Goal: Information Seeking & Learning: Compare options

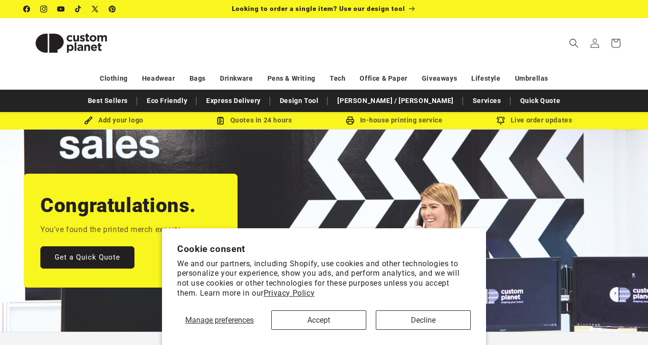
click at [331, 323] on button "Accept" at bounding box center [318, 319] width 95 height 19
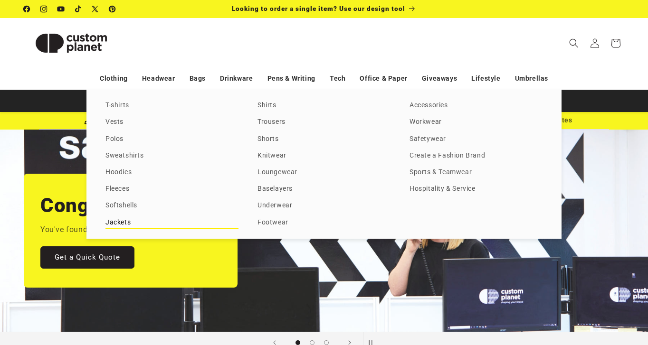
click at [123, 222] on link "Jackets" at bounding box center [171, 222] width 133 height 13
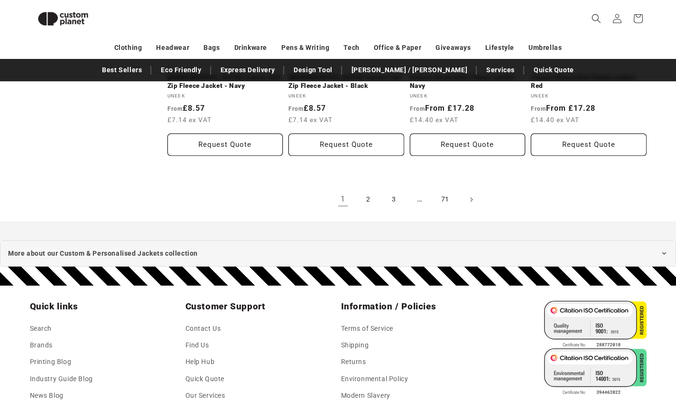
scroll to position [1131, 0]
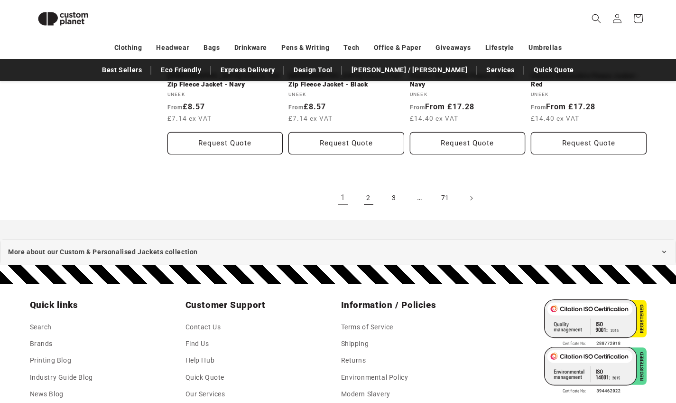
click at [366, 197] on link "2" at bounding box center [368, 198] width 21 height 21
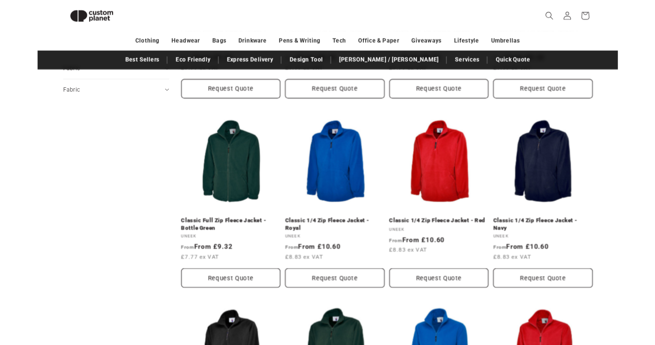
scroll to position [200, 0]
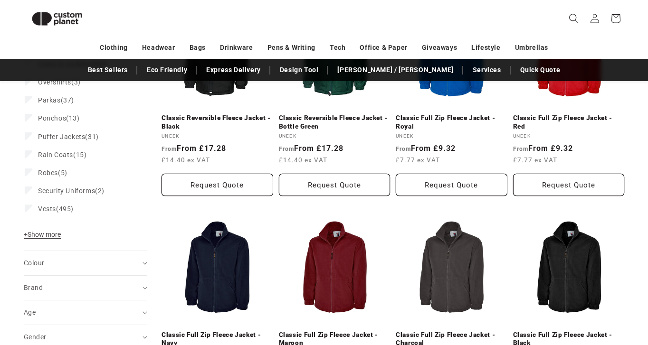
click at [575, 19] on icon "Search" at bounding box center [573, 18] width 9 height 9
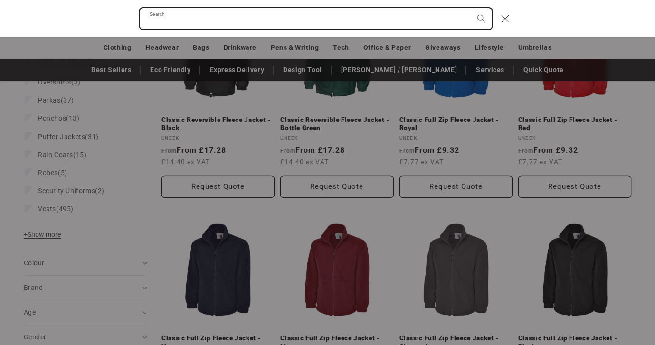
paste input "**********"
type input "**********"
click at [481, 19] on button "Search" at bounding box center [480, 18] width 21 height 21
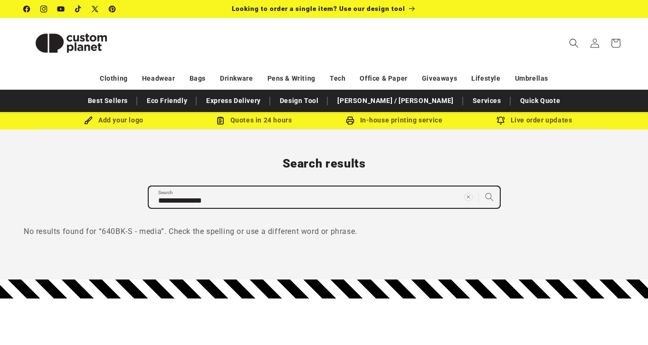
click at [192, 202] on input "**********" at bounding box center [324, 197] width 351 height 21
type input "**********"
click button "Search for “640BK-S - media”" at bounding box center [324, 218] width 352 height 19
click at [185, 200] on input "**********" at bounding box center [324, 197] width 351 height 21
type input "**********"
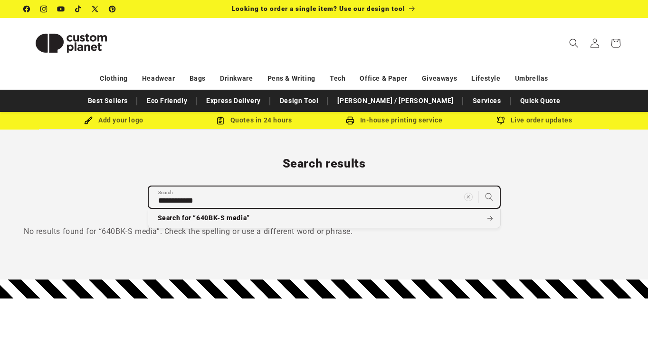
click at [324, 218] on button "Search for “640BK-S media”" at bounding box center [324, 218] width 352 height 19
drag, startPoint x: 217, startPoint y: 201, endPoint x: 146, endPoint y: 198, distance: 71.7
click at [146, 198] on div "**********" at bounding box center [324, 197] width 648 height 82
paste input "**********"
type input "**********"
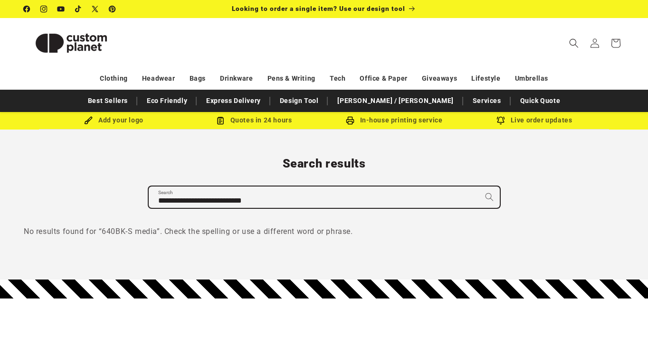
click button "Search for “”" at bounding box center [0, 0] width 0 height 0
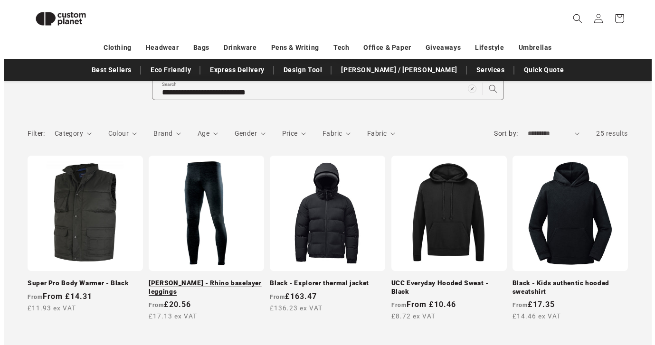
scroll to position [129, 0]
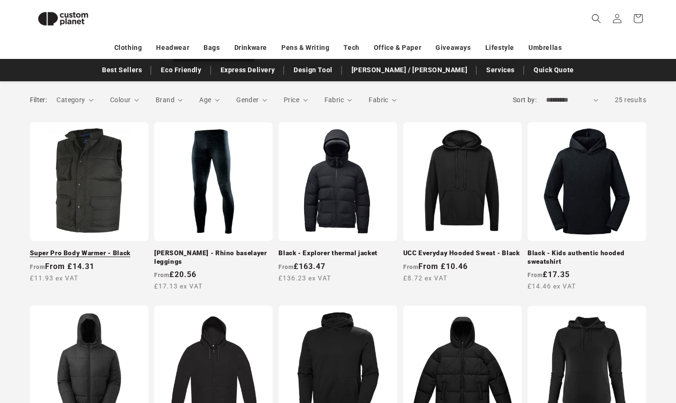
click at [88, 249] on link "Super Pro Body Warmer - Black" at bounding box center [89, 253] width 119 height 9
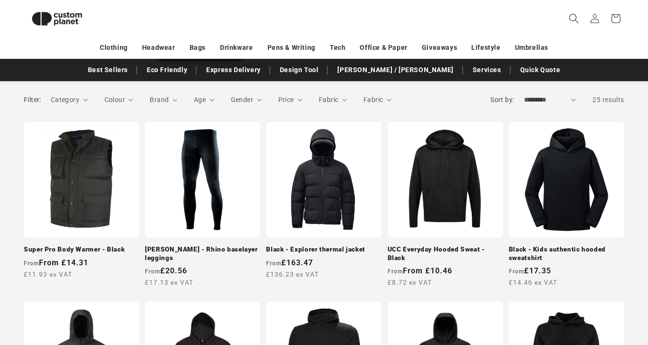
click at [573, 15] on icon "Search" at bounding box center [573, 18] width 10 height 10
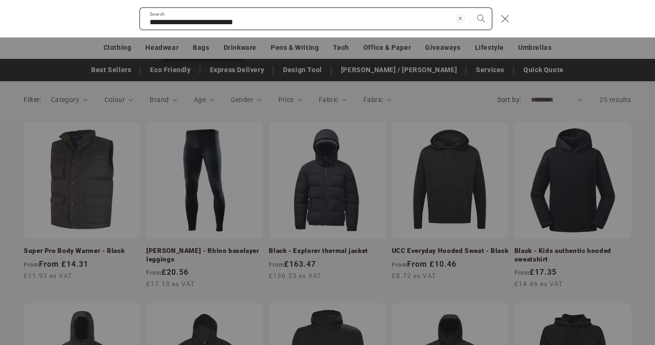
click at [460, 17] on icon "Clear search term" at bounding box center [459, 18] width 9 height 9
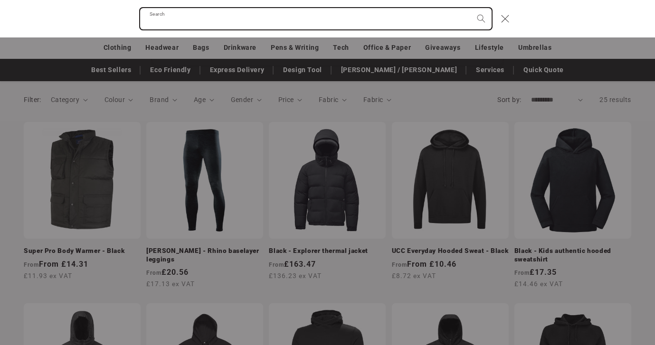
paste input "**********"
type input "**********"
click at [481, 19] on button "Search" at bounding box center [480, 18] width 21 height 21
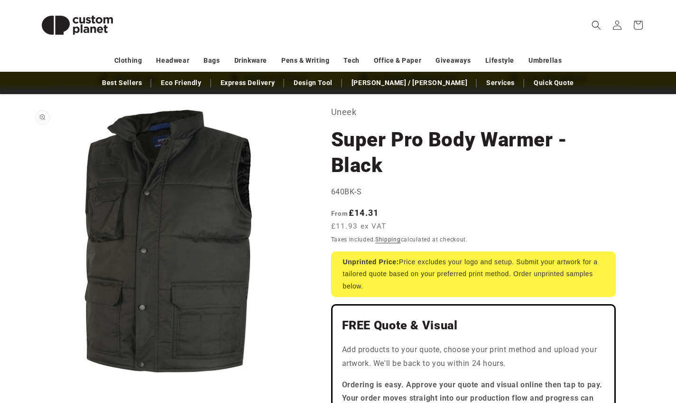
scroll to position [39, 0]
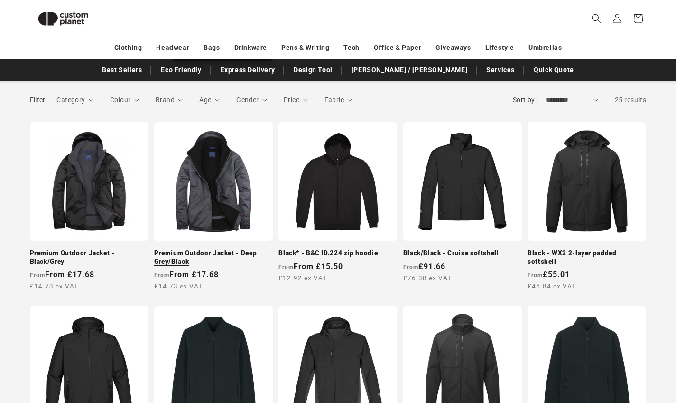
scroll to position [131, 0]
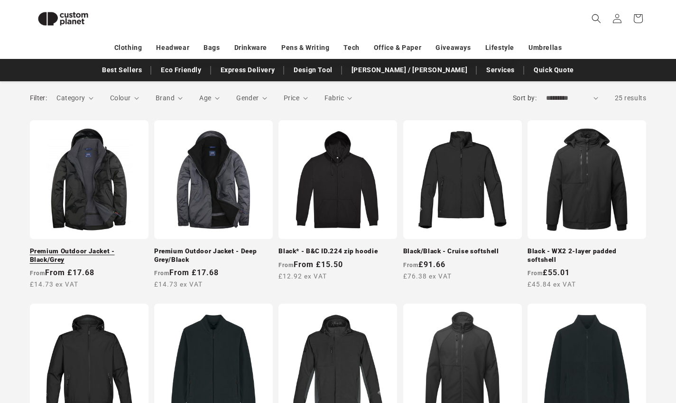
click at [95, 247] on link "Premium Outdoor Jacket - Black/Grey" at bounding box center [89, 255] width 119 height 17
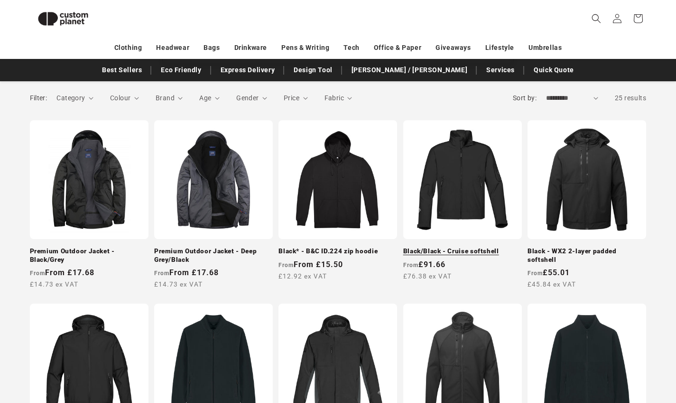
click at [466, 247] on link "Black/Black - Cruise softshell" at bounding box center [463, 251] width 119 height 9
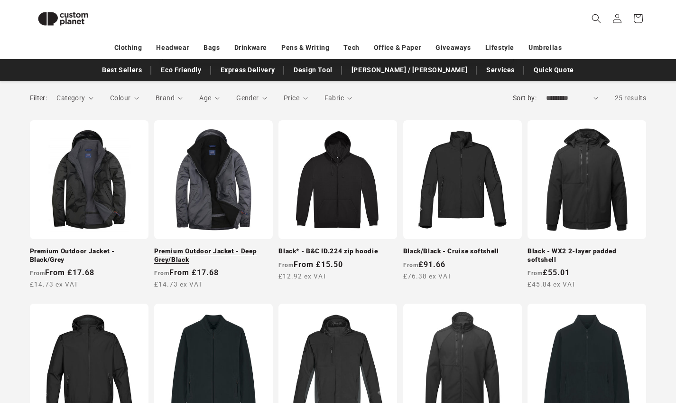
click at [206, 247] on link "Premium Outdoor Jacket - Deep Grey/Black" at bounding box center [213, 255] width 119 height 17
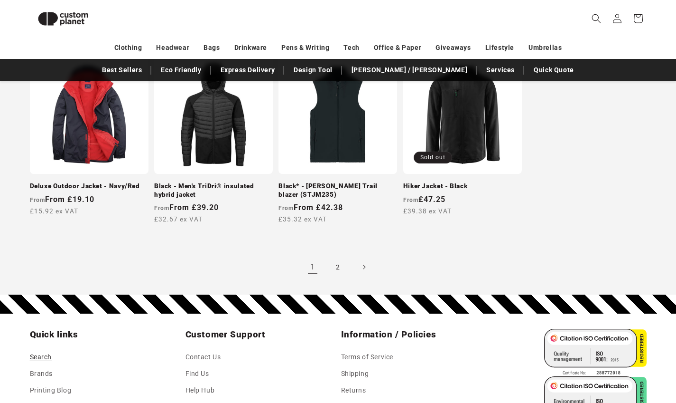
scroll to position [932, 0]
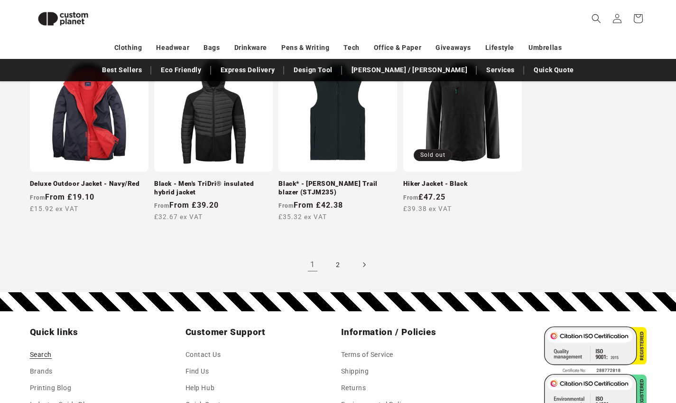
click at [362, 263] on span "Next page" at bounding box center [363, 264] width 9 height 9
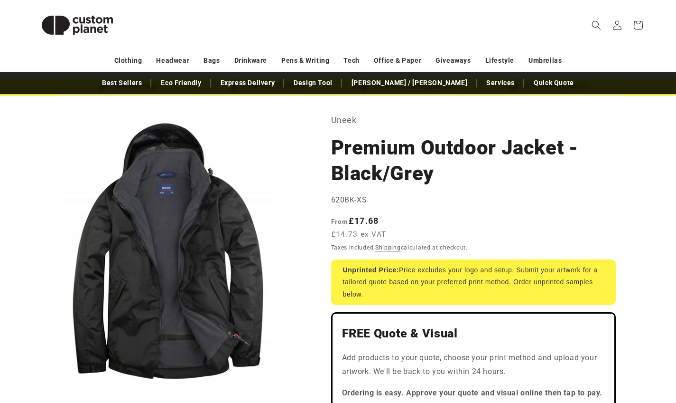
scroll to position [37, 0]
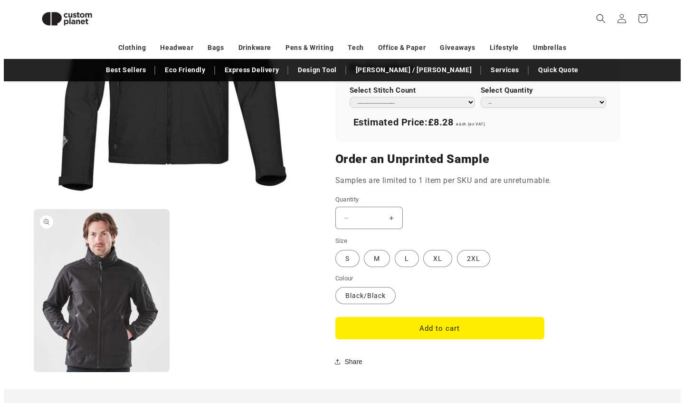
scroll to position [655, 0]
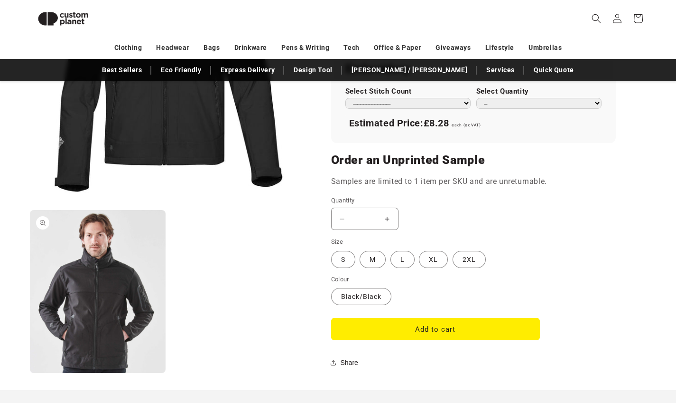
click at [30, 373] on button "Open media 2 in modal" at bounding box center [30, 373] width 0 height 0
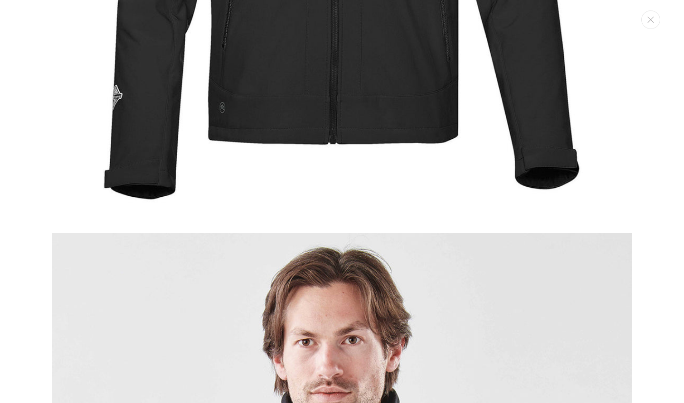
scroll to position [342, 0]
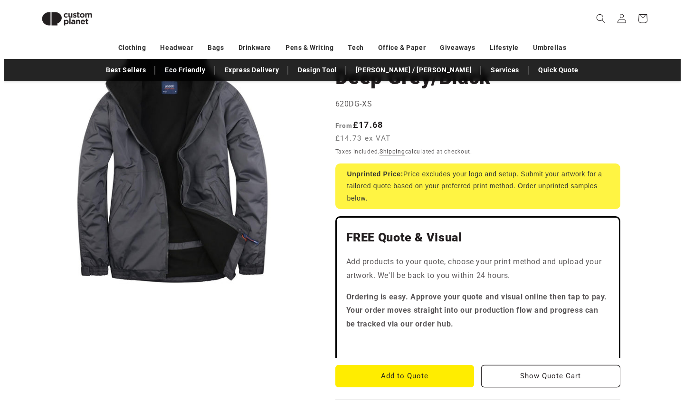
scroll to position [110, 0]
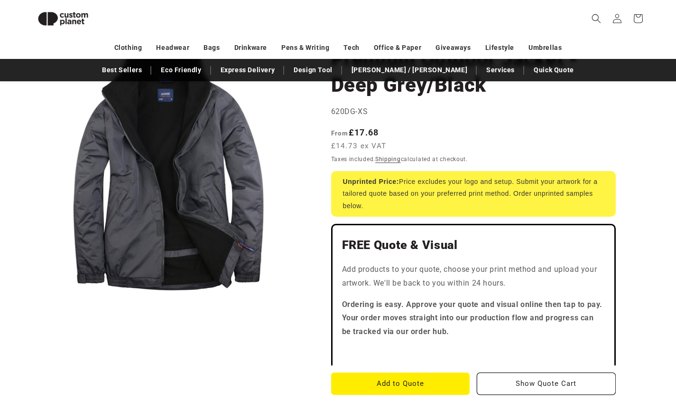
click at [30, 302] on button "Open media 1 in modal" at bounding box center [30, 302] width 0 height 0
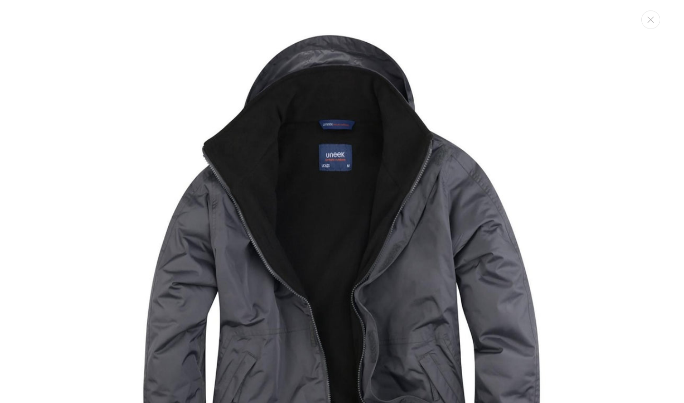
scroll to position [0, 0]
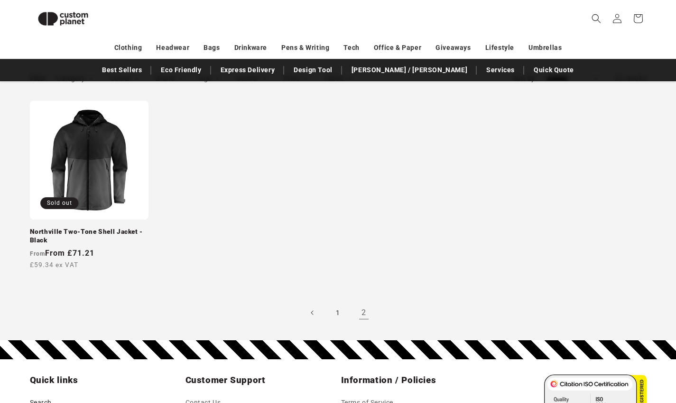
scroll to position [142, 0]
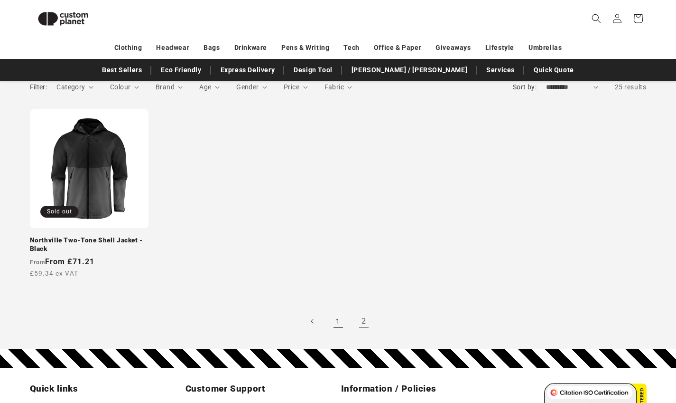
click at [338, 319] on link "1" at bounding box center [338, 320] width 21 height 21
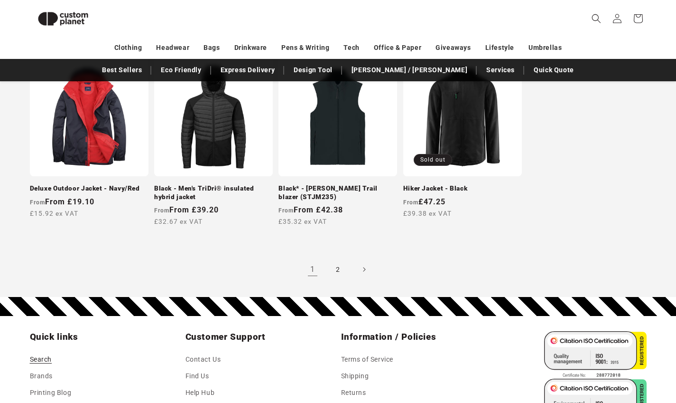
scroll to position [928, 0]
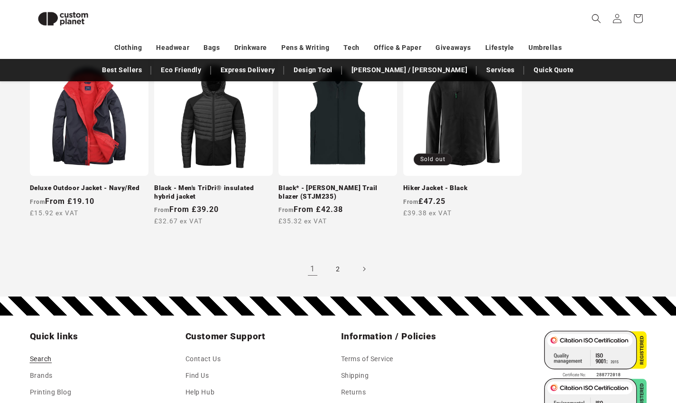
click at [312, 266] on link "1" at bounding box center [312, 268] width 21 height 21
click at [311, 263] on link "1" at bounding box center [312, 268] width 21 height 21
click at [311, 266] on link "1" at bounding box center [312, 268] width 21 height 21
click at [339, 268] on link "2" at bounding box center [338, 268] width 21 height 21
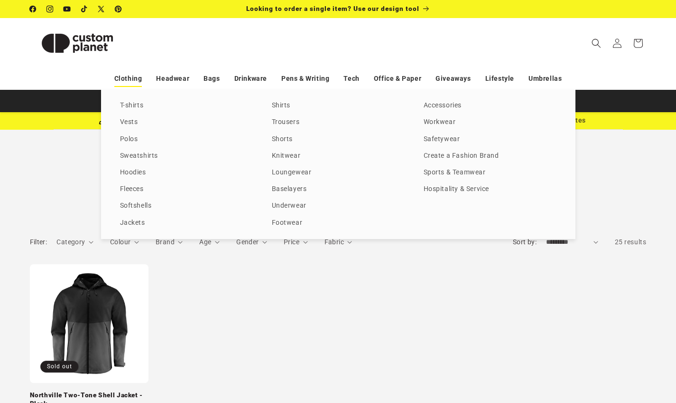
click at [131, 80] on link "Clothing" at bounding box center [128, 78] width 28 height 17
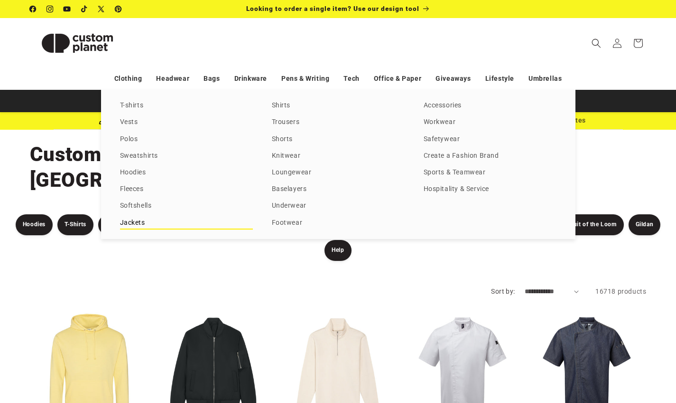
click at [132, 218] on link "Jackets" at bounding box center [186, 222] width 133 height 13
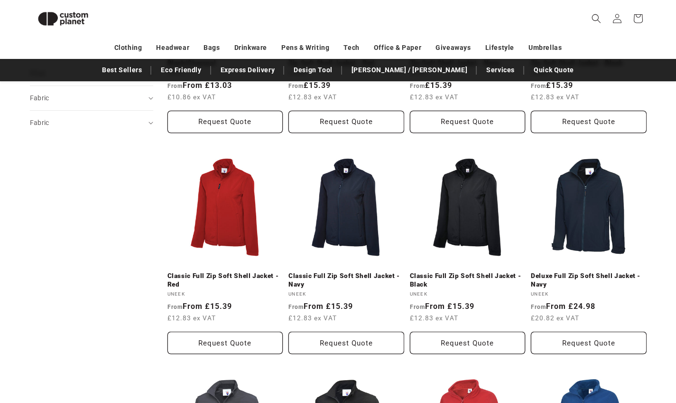
scroll to position [488, 0]
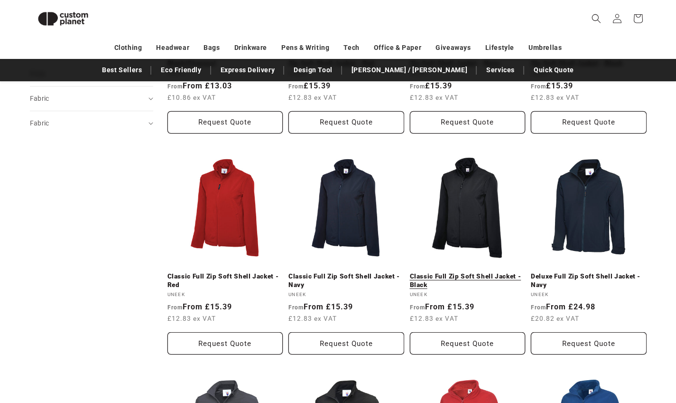
click at [476, 272] on link "Classic Full Zip Soft Shell Jacket - Black" at bounding box center [468, 280] width 116 height 17
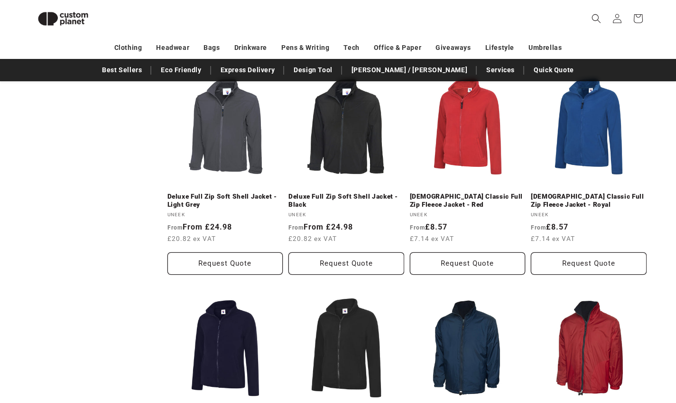
scroll to position [789, 0]
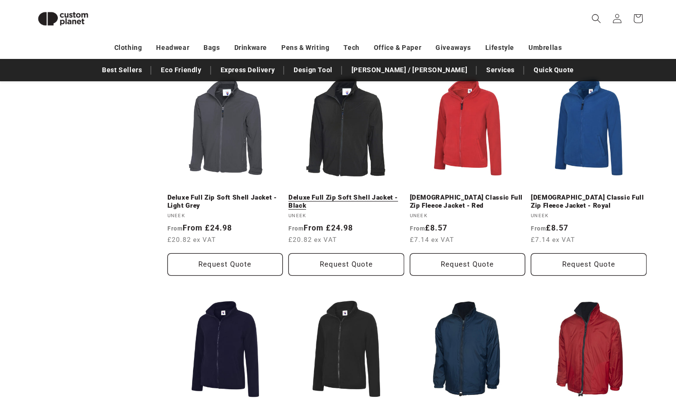
click at [361, 193] on link "Deluxe Full Zip Soft Shell Jacket - Black" at bounding box center [347, 201] width 116 height 17
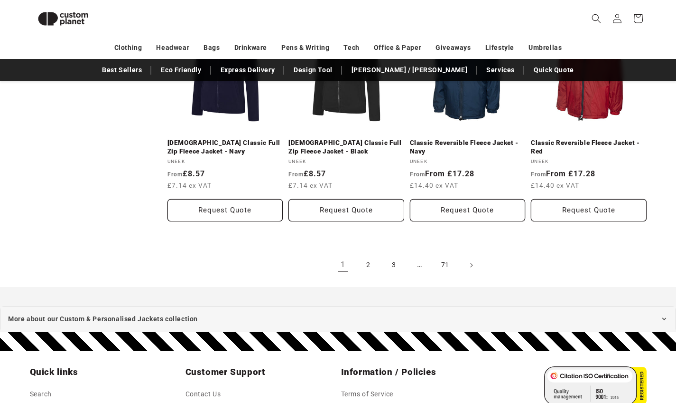
scroll to position [1061, 0]
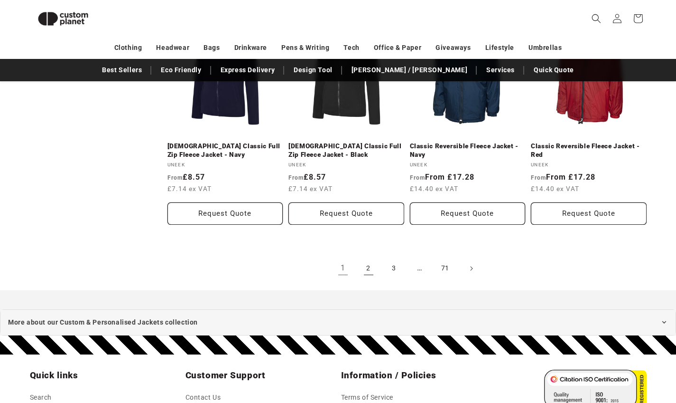
click at [368, 264] on link "2" at bounding box center [368, 268] width 21 height 21
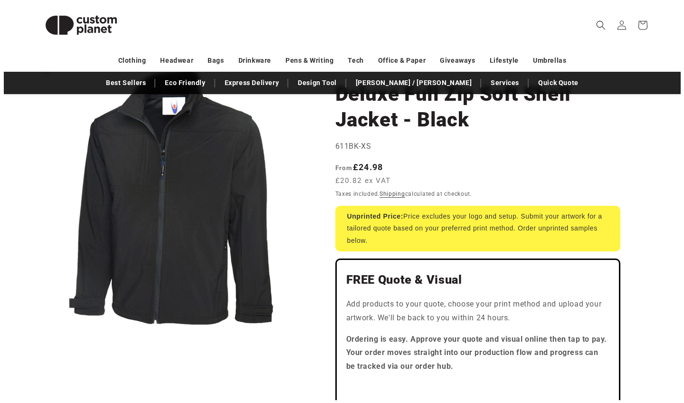
scroll to position [86, 0]
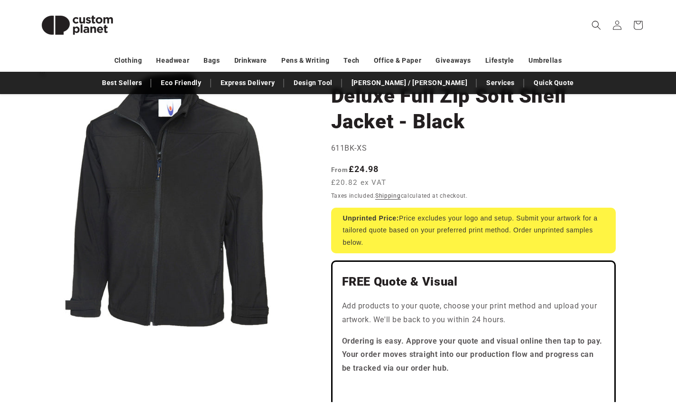
click at [30, 338] on button "Open media 1 in modal" at bounding box center [30, 338] width 0 height 0
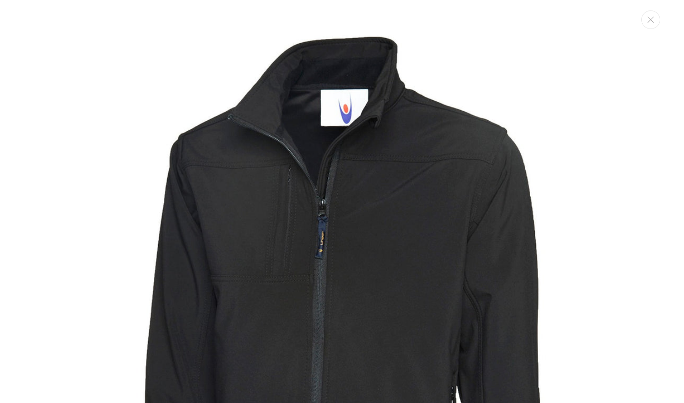
scroll to position [0, 0]
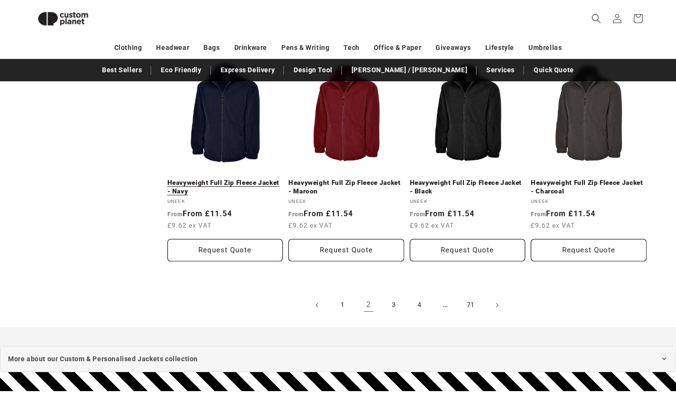
scroll to position [1025, 0]
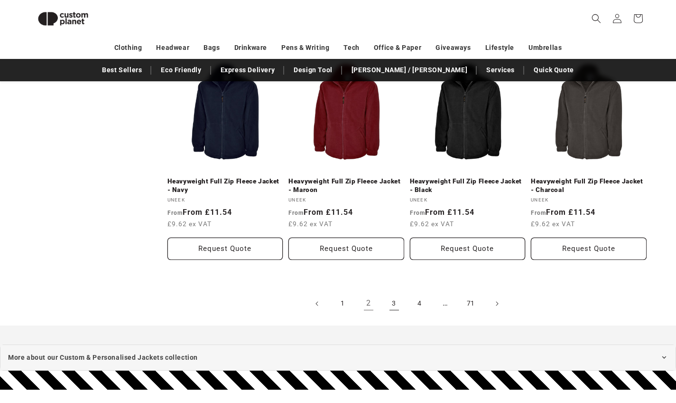
click at [394, 299] on link "3" at bounding box center [394, 303] width 21 height 21
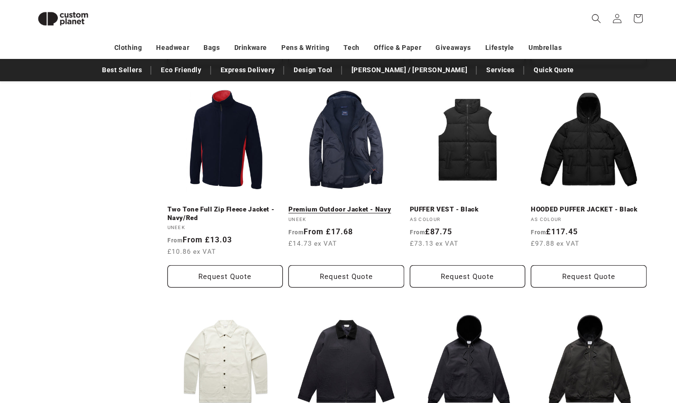
scroll to position [556, 0]
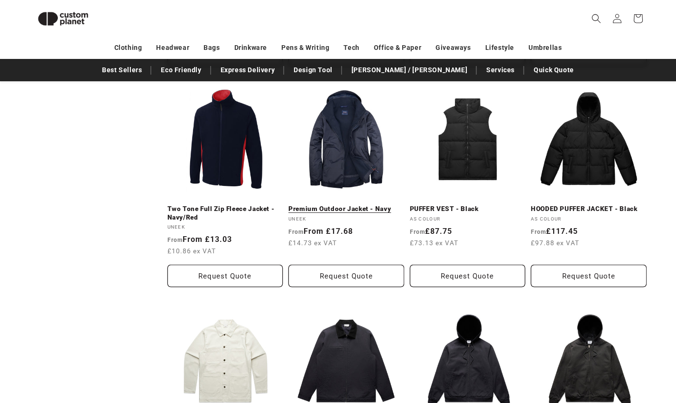
click at [347, 205] on link "Premium Outdoor Jacket - Navy" at bounding box center [347, 209] width 116 height 9
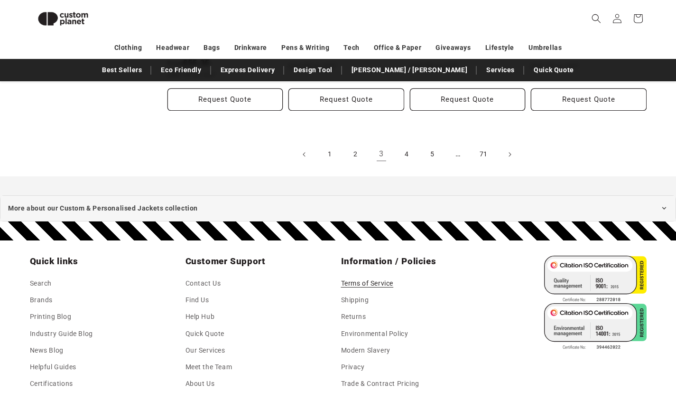
scroll to position [1187, 0]
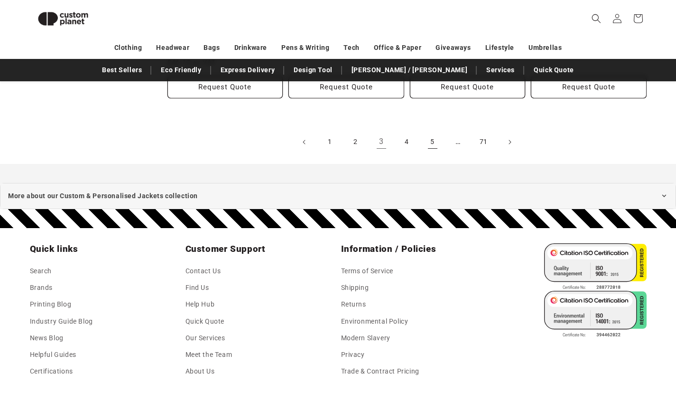
click at [433, 140] on link "5" at bounding box center [433, 141] width 21 height 21
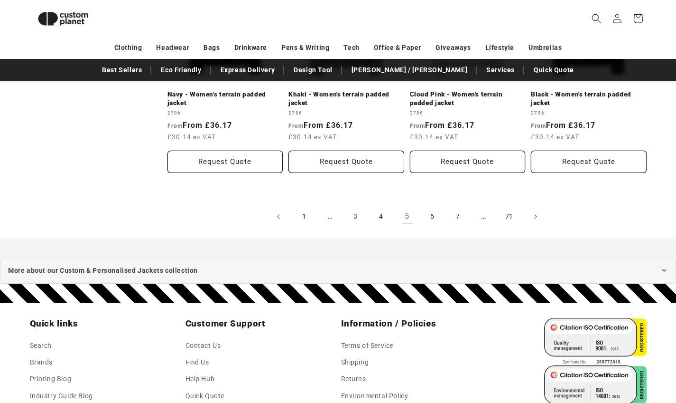
scroll to position [1115, 0]
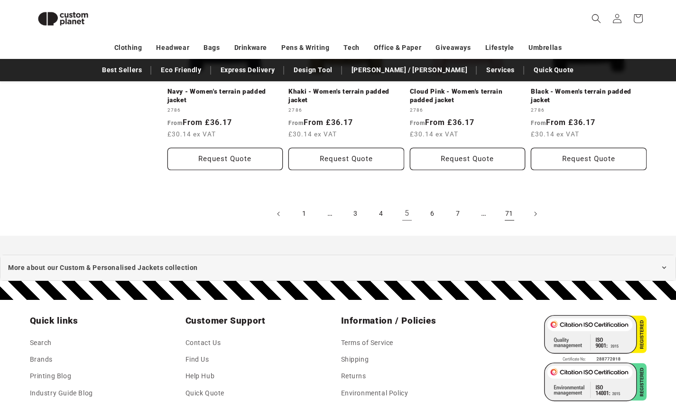
click at [510, 212] on link "71" at bounding box center [509, 213] width 21 height 21
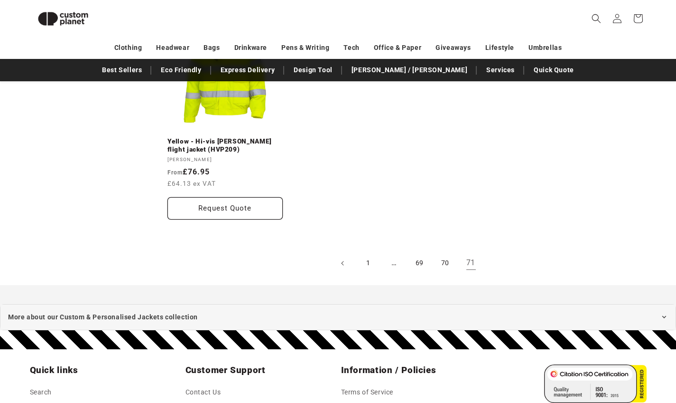
scroll to position [632, 0]
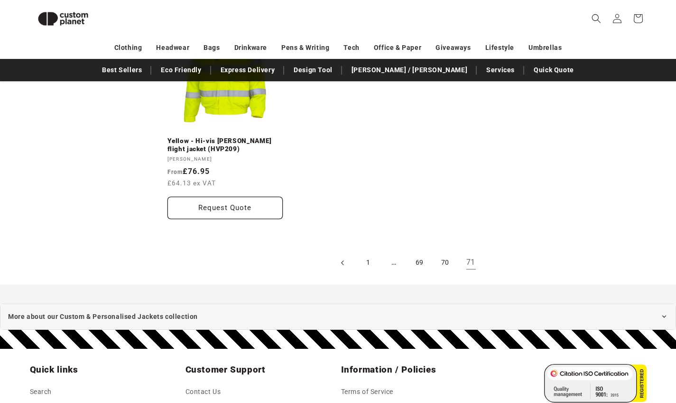
click at [342, 257] on icon "Previous page" at bounding box center [342, 262] width 3 height 10
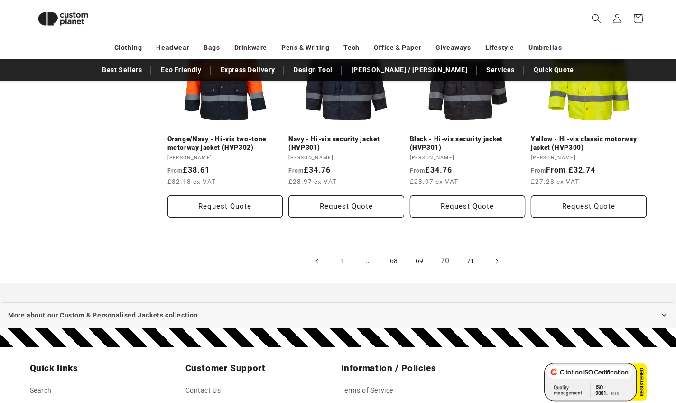
scroll to position [1061, 0]
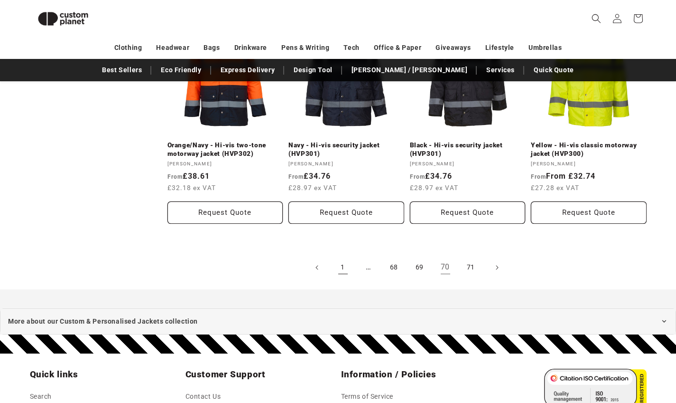
click at [343, 264] on link "1" at bounding box center [343, 267] width 21 height 21
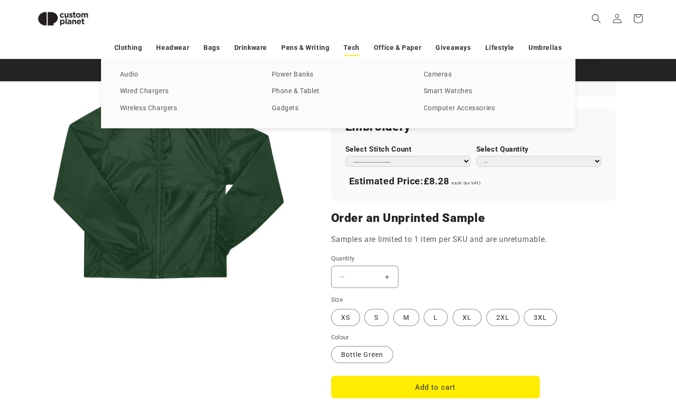
scroll to position [620, 0]
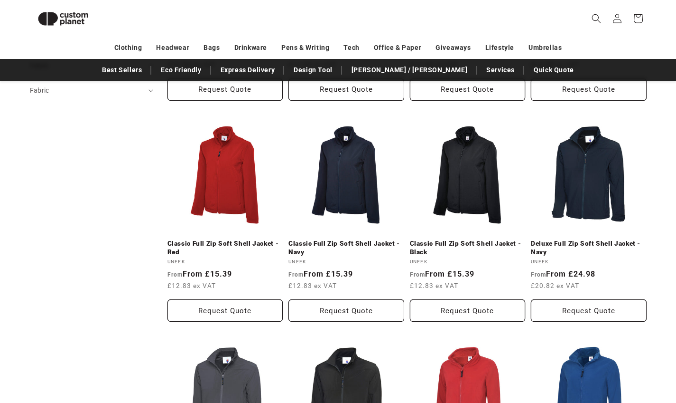
scroll to position [522, 0]
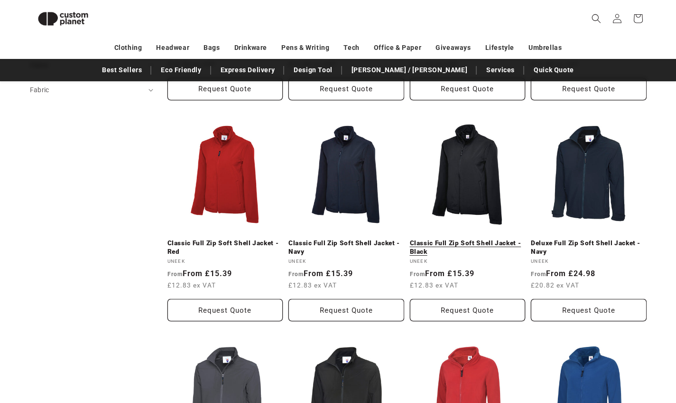
click at [465, 239] on link "Classic Full Zip Soft Shell Jacket - Black" at bounding box center [468, 247] width 116 height 17
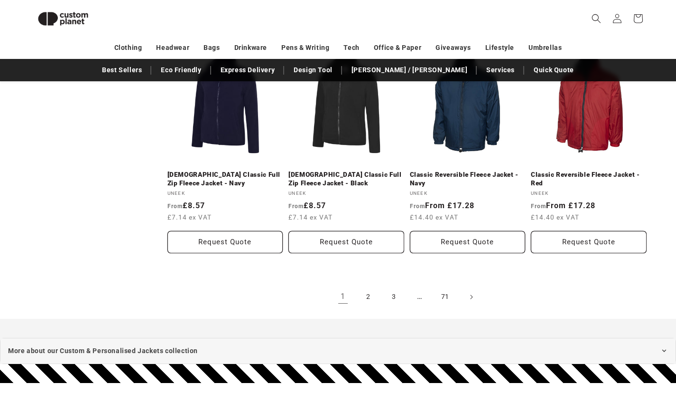
scroll to position [1033, 0]
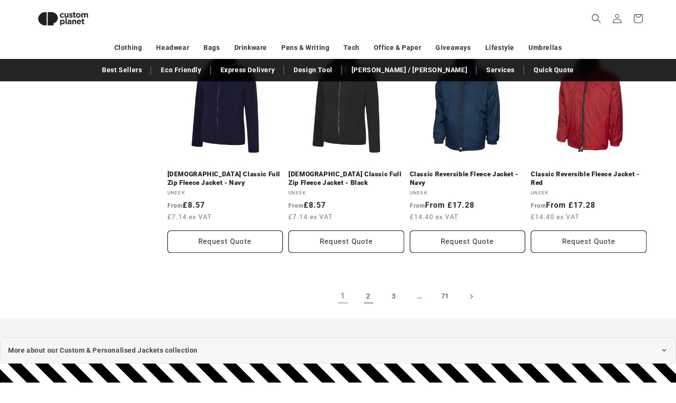
click at [367, 294] on link "2" at bounding box center [368, 296] width 21 height 21
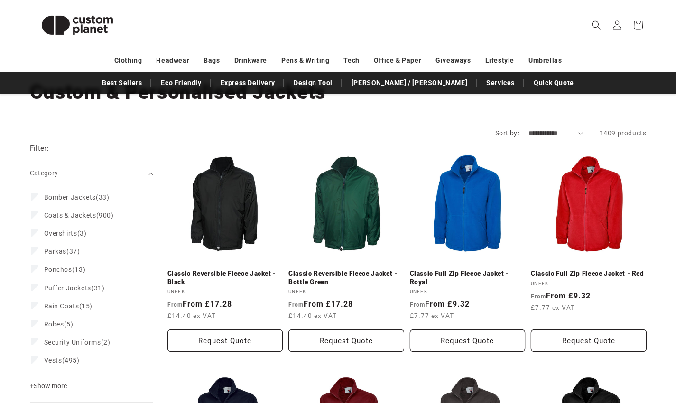
scroll to position [70, 0]
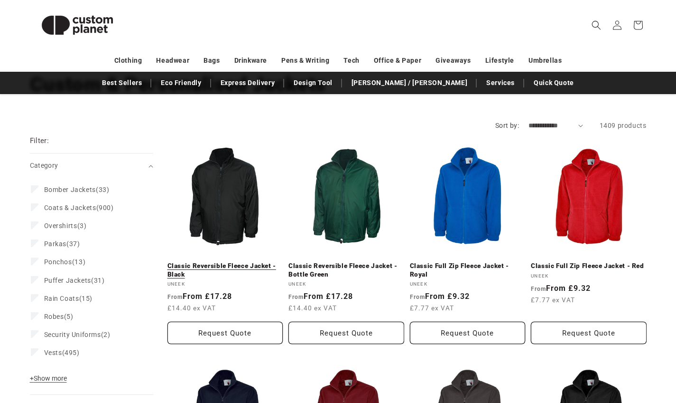
click at [227, 262] on link "Classic Reversible Fleece Jacket - Black" at bounding box center [226, 270] width 116 height 17
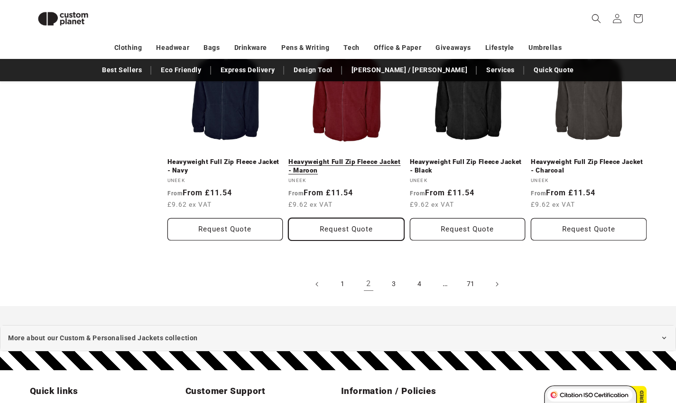
scroll to position [1107, 0]
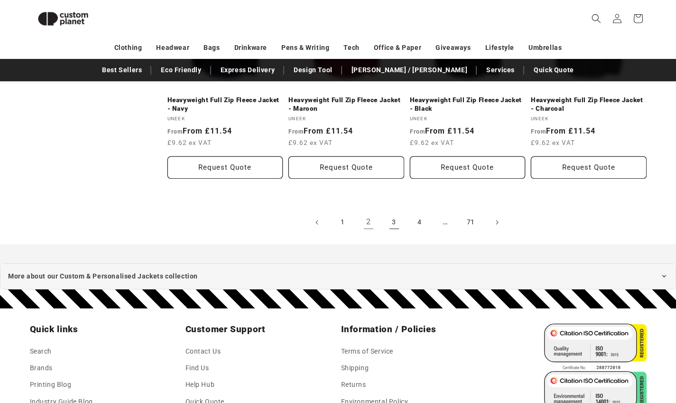
click at [394, 219] on link "3" at bounding box center [394, 222] width 21 height 21
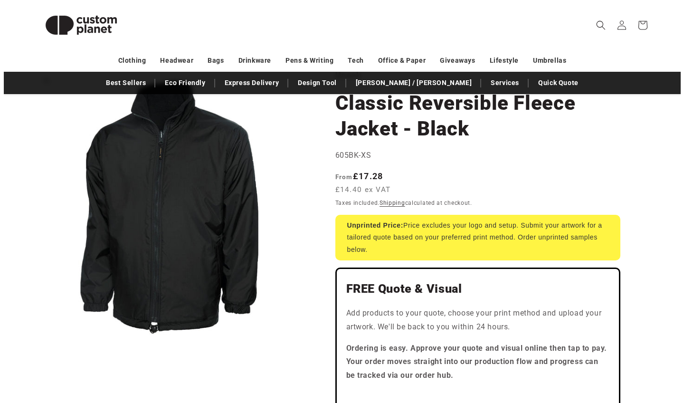
scroll to position [101, 0]
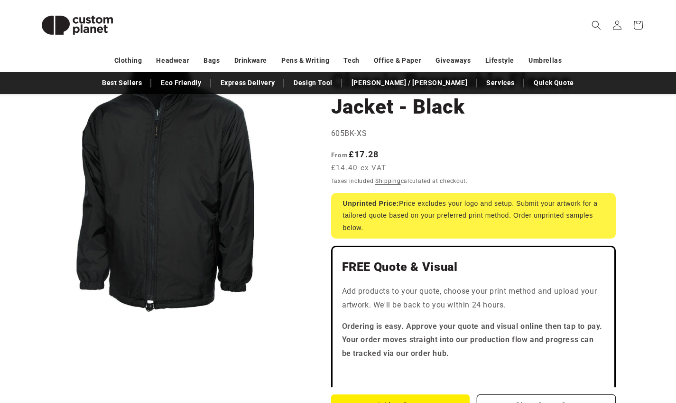
click at [30, 324] on button "Open media 1 in modal" at bounding box center [30, 324] width 0 height 0
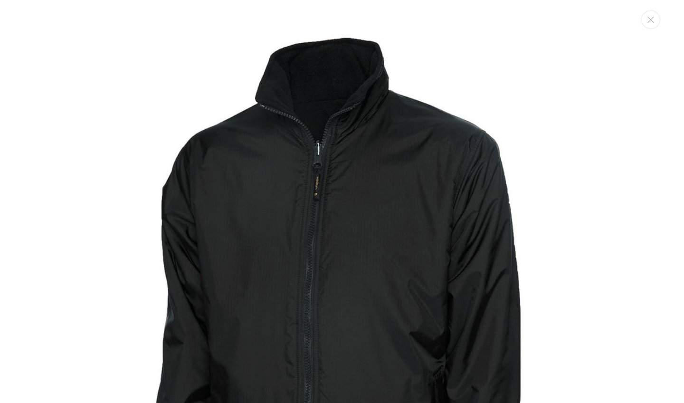
scroll to position [0, 0]
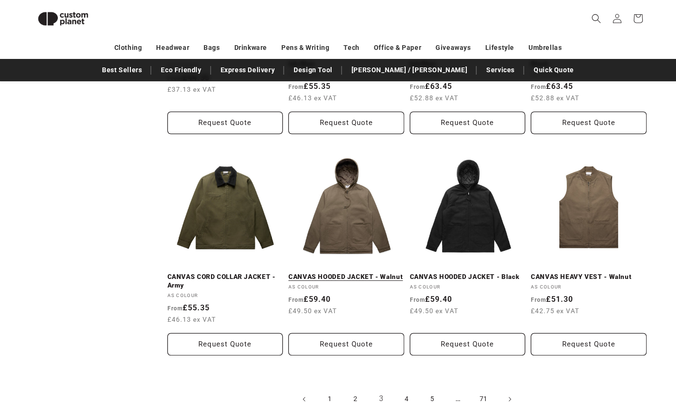
scroll to position [1045, 0]
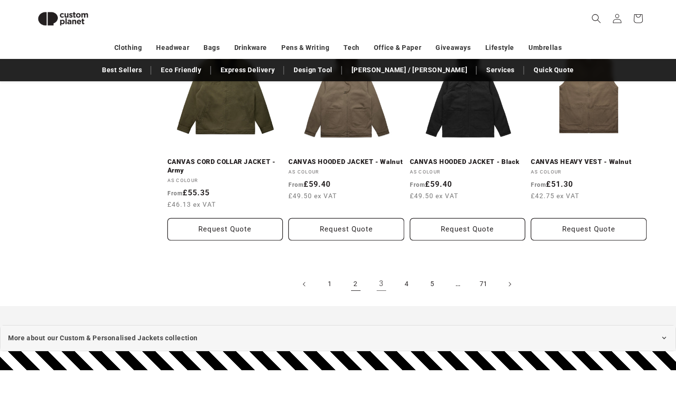
click at [355, 281] on link "2" at bounding box center [356, 283] width 21 height 21
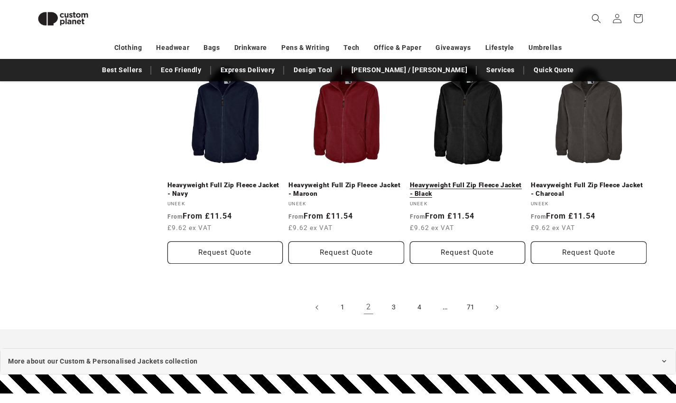
scroll to position [1045, 0]
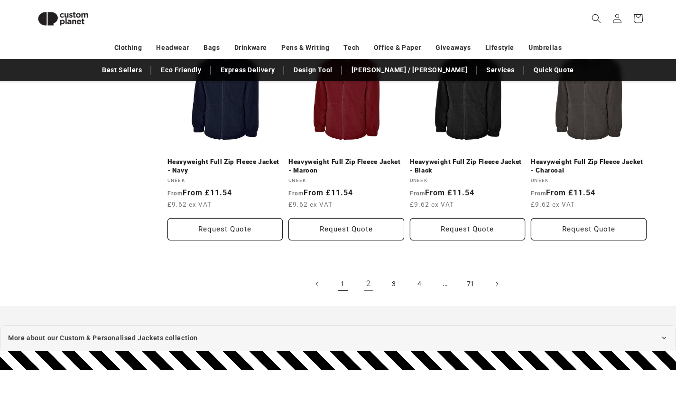
click at [342, 279] on link "1" at bounding box center [343, 283] width 21 height 21
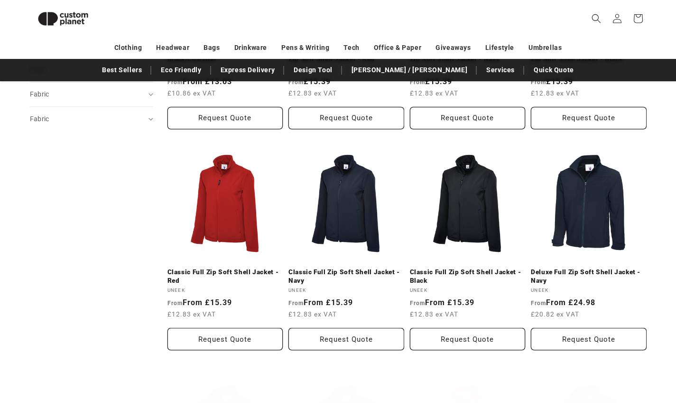
scroll to position [503, 0]
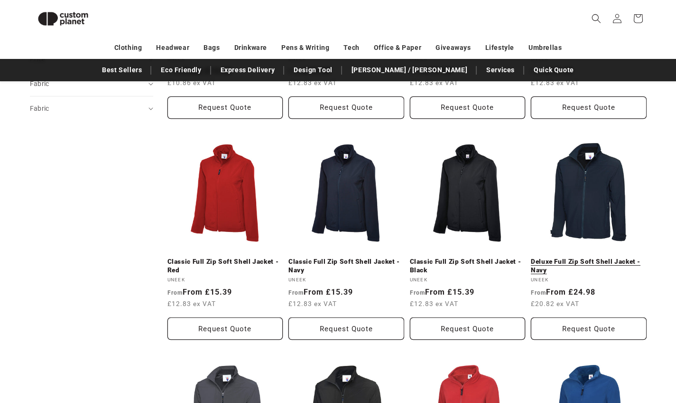
click at [586, 257] on link "Deluxe Full Zip Soft Shell Jacket - Navy" at bounding box center [589, 265] width 116 height 17
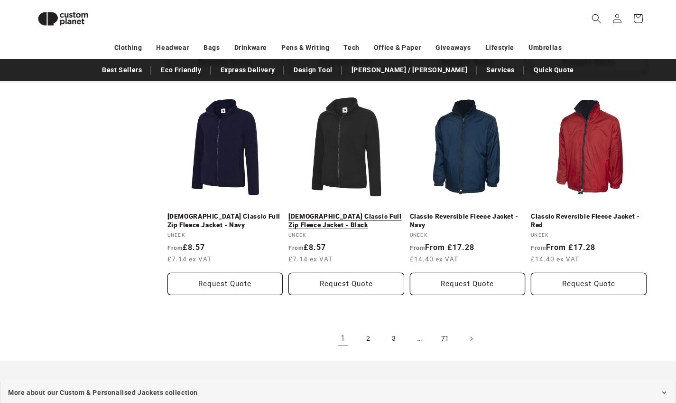
scroll to position [994, 0]
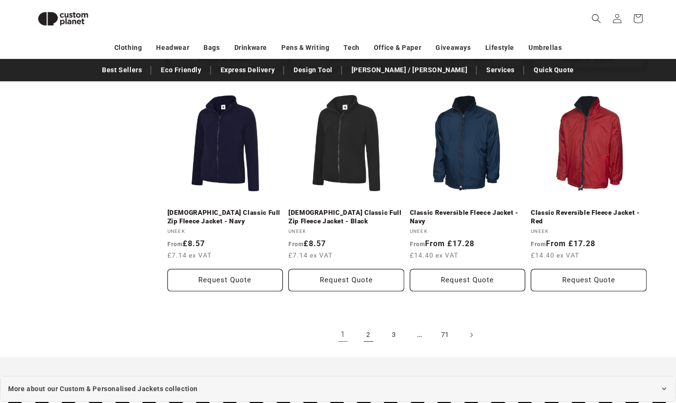
click at [367, 331] on link "2" at bounding box center [368, 334] width 21 height 21
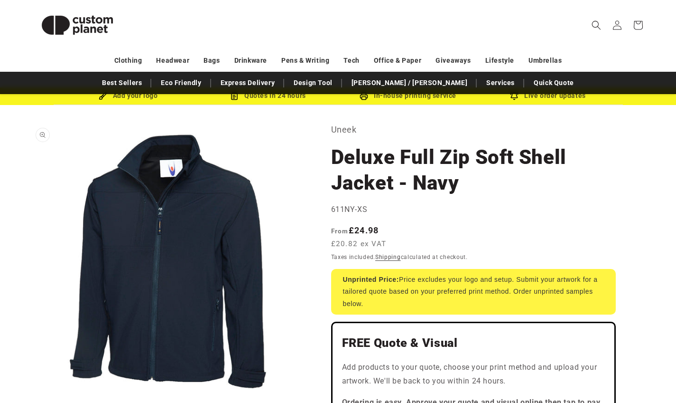
scroll to position [23, 0]
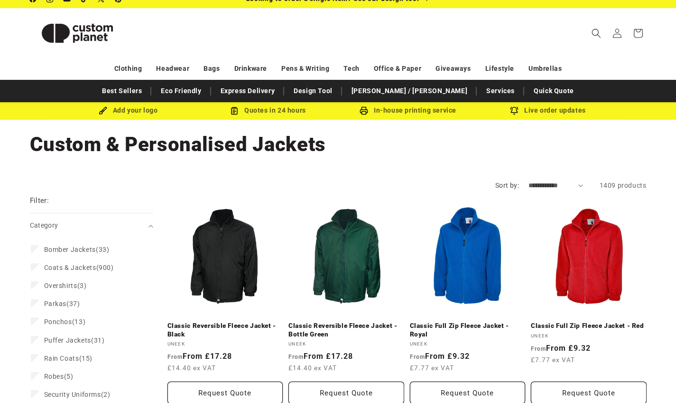
scroll to position [12, 0]
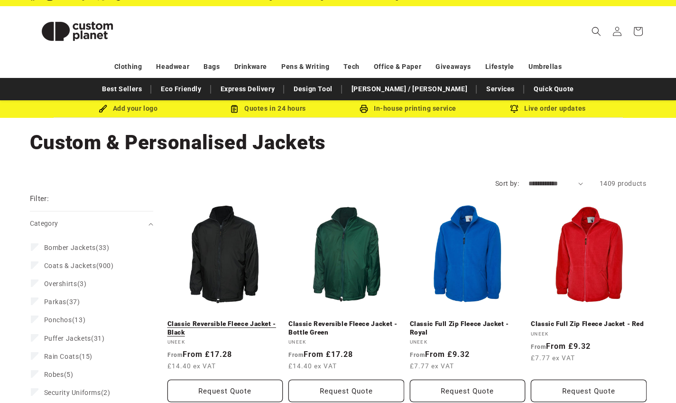
click at [228, 319] on link "Classic Reversible Fleece Jacket - Black" at bounding box center [226, 327] width 116 height 17
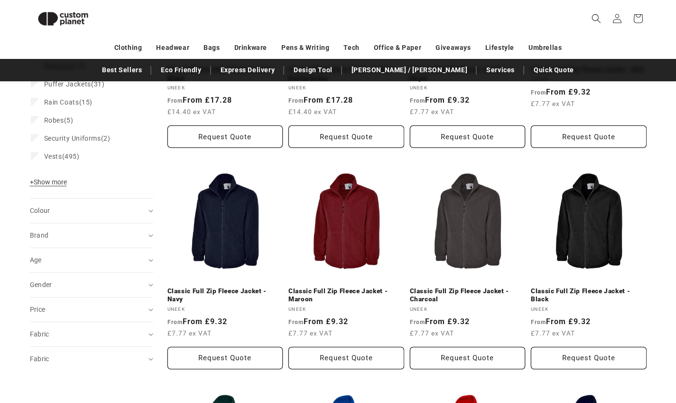
scroll to position [202, 0]
